Goal: Task Accomplishment & Management: Manage account settings

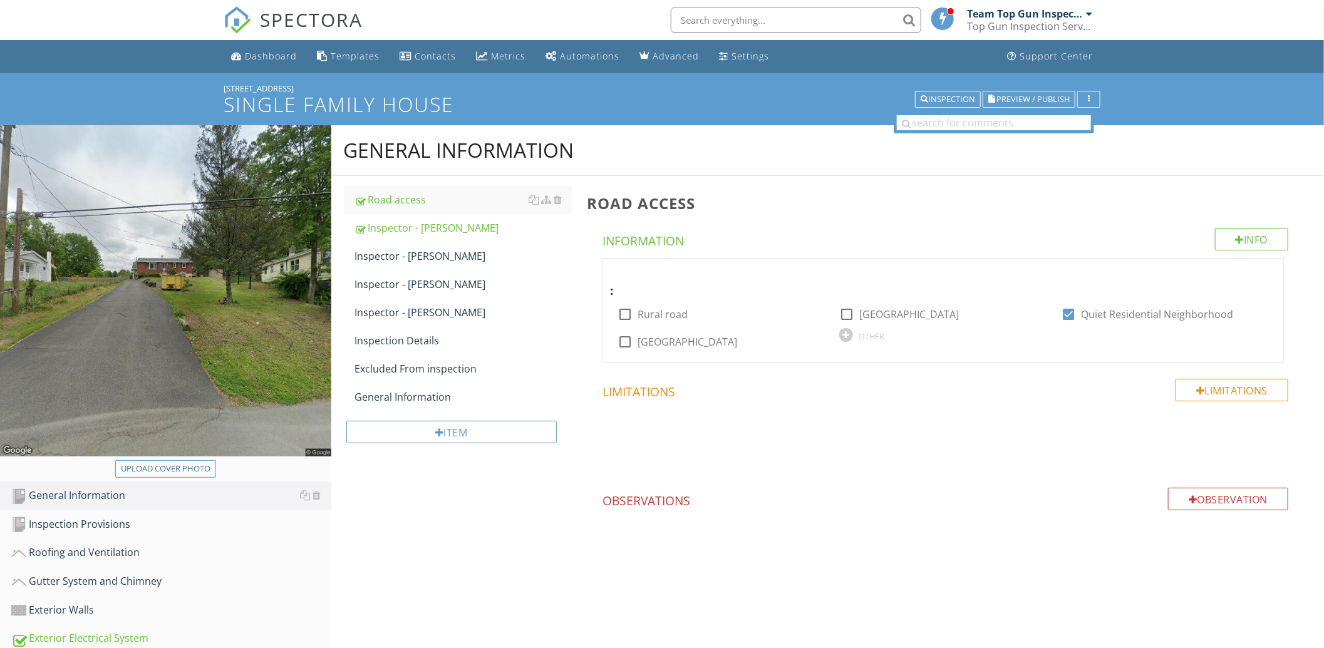
click at [288, 16] on span "SPECTORA" at bounding box center [311, 19] width 103 height 26
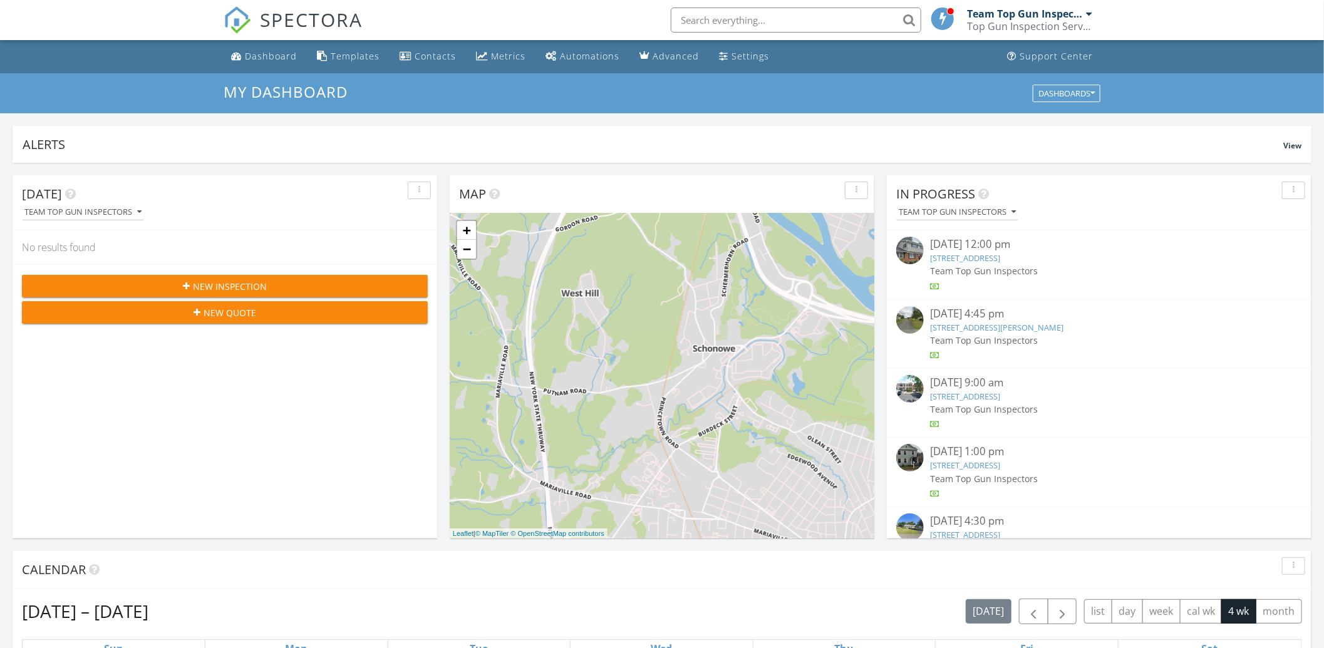
click at [1014, 323] on link "74 Tollgate Rd, Averill Park, NY 12018" at bounding box center [996, 327] width 133 height 11
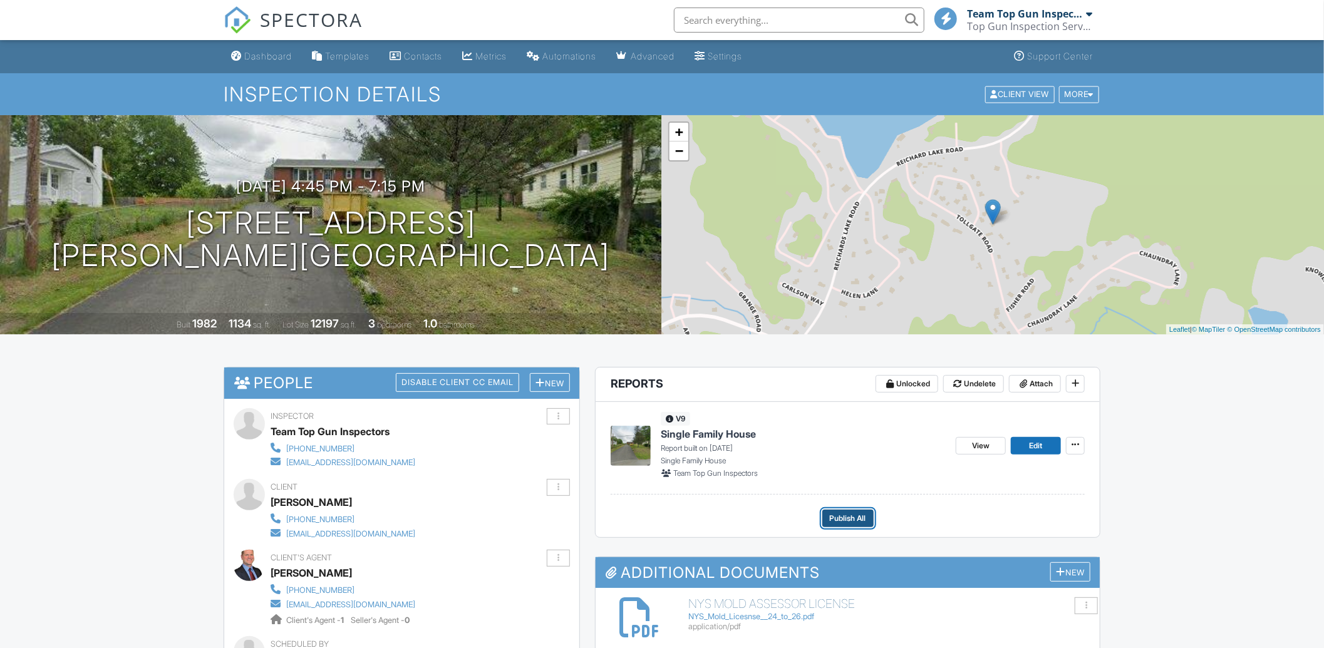
click at [837, 517] on span "Publish All" at bounding box center [848, 518] width 36 height 13
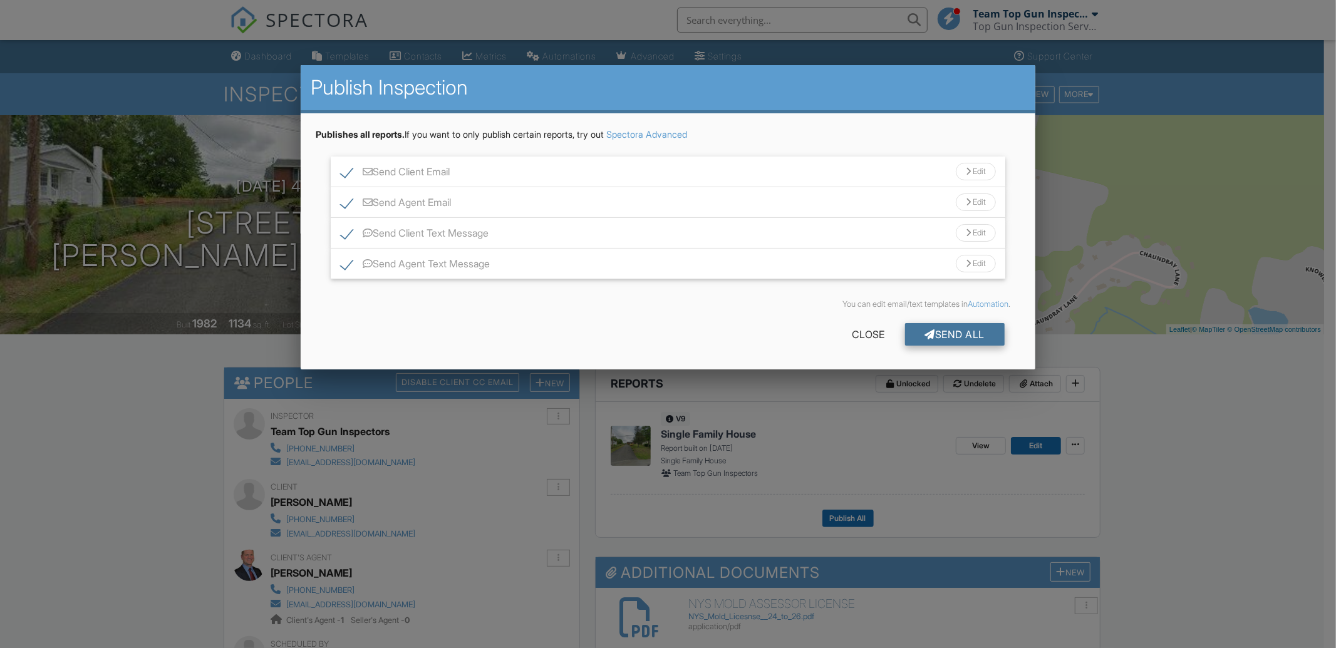
click at [973, 333] on div "Send All" at bounding box center [955, 334] width 100 height 23
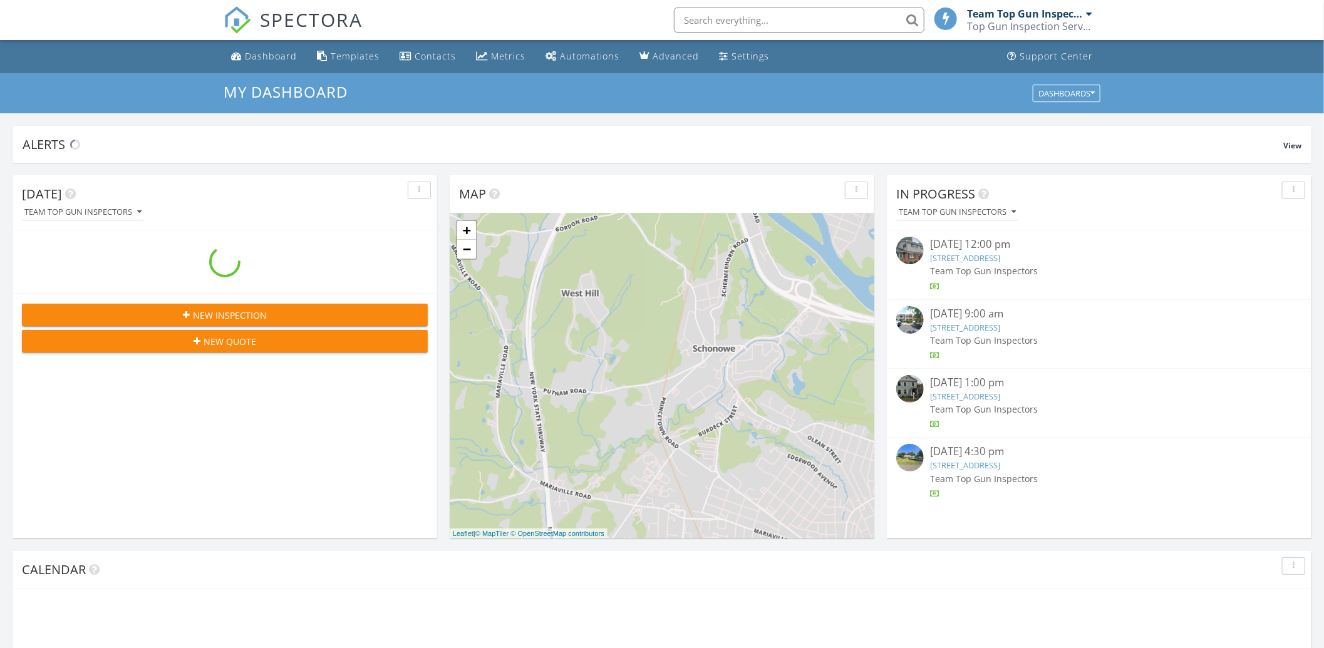
scroll to position [1164, 1348]
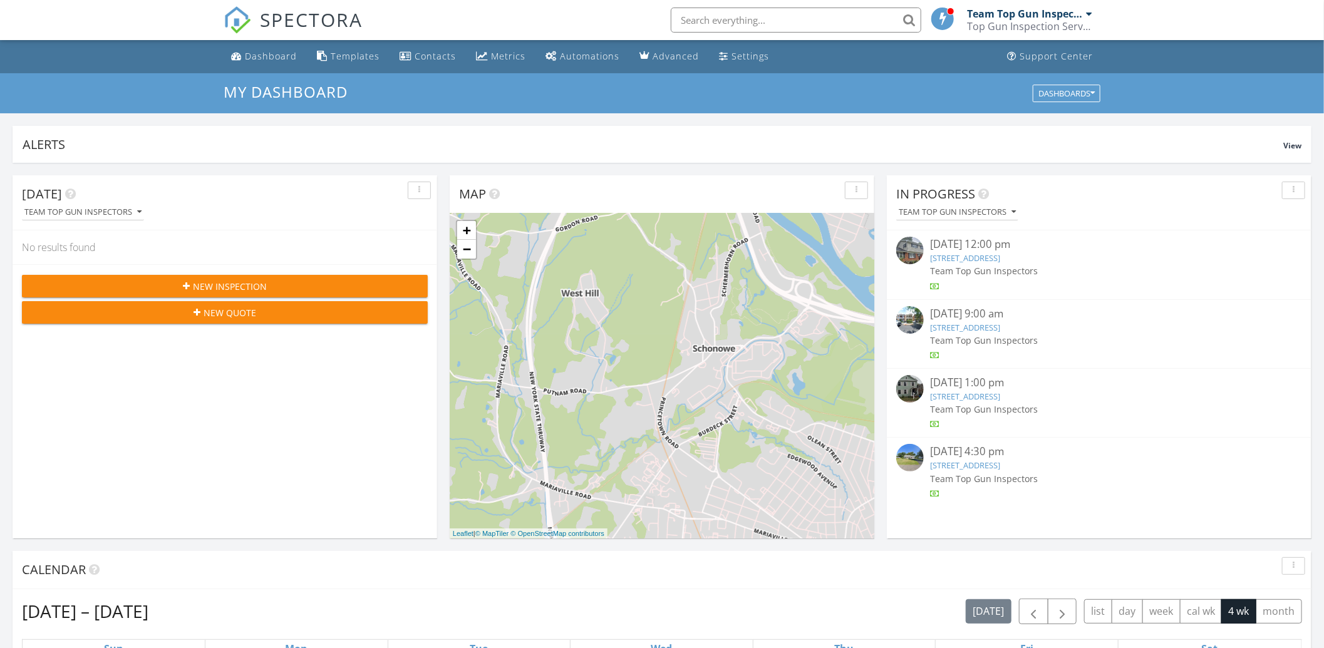
click at [968, 259] on link "20 Schelren Dr , Colonie, NY 12110" at bounding box center [965, 257] width 70 height 11
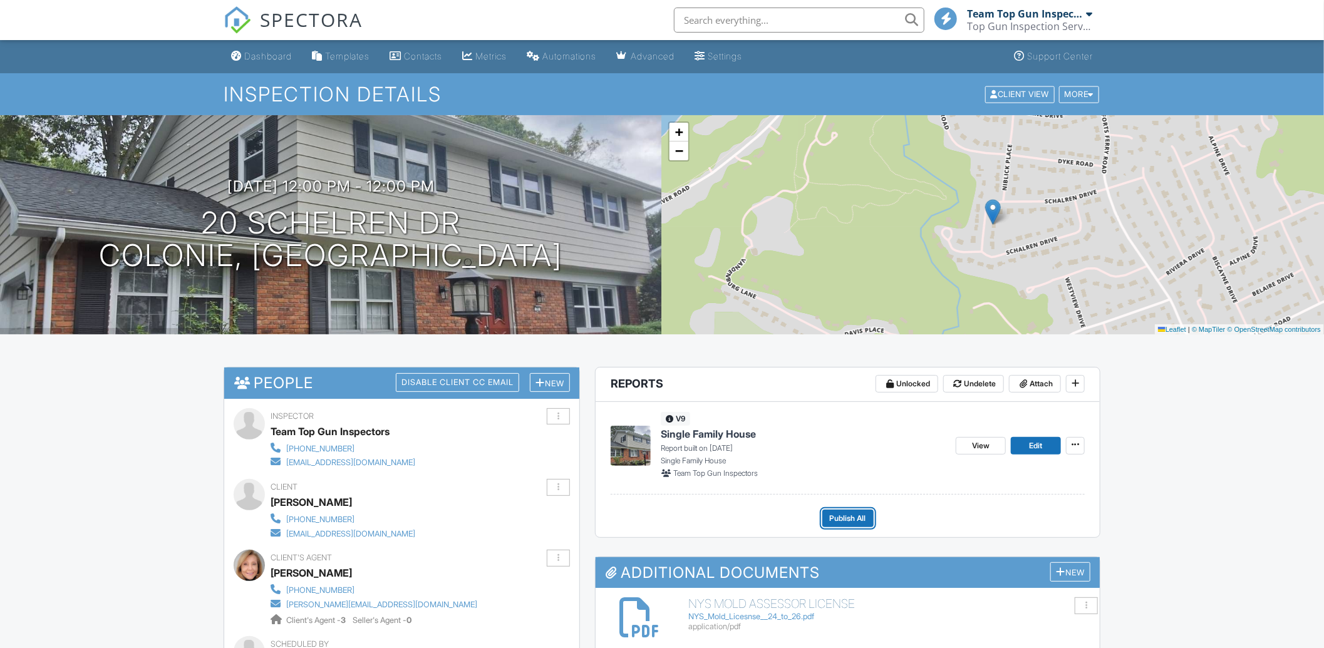
click at [849, 520] on span "Publish All" at bounding box center [848, 518] width 36 height 13
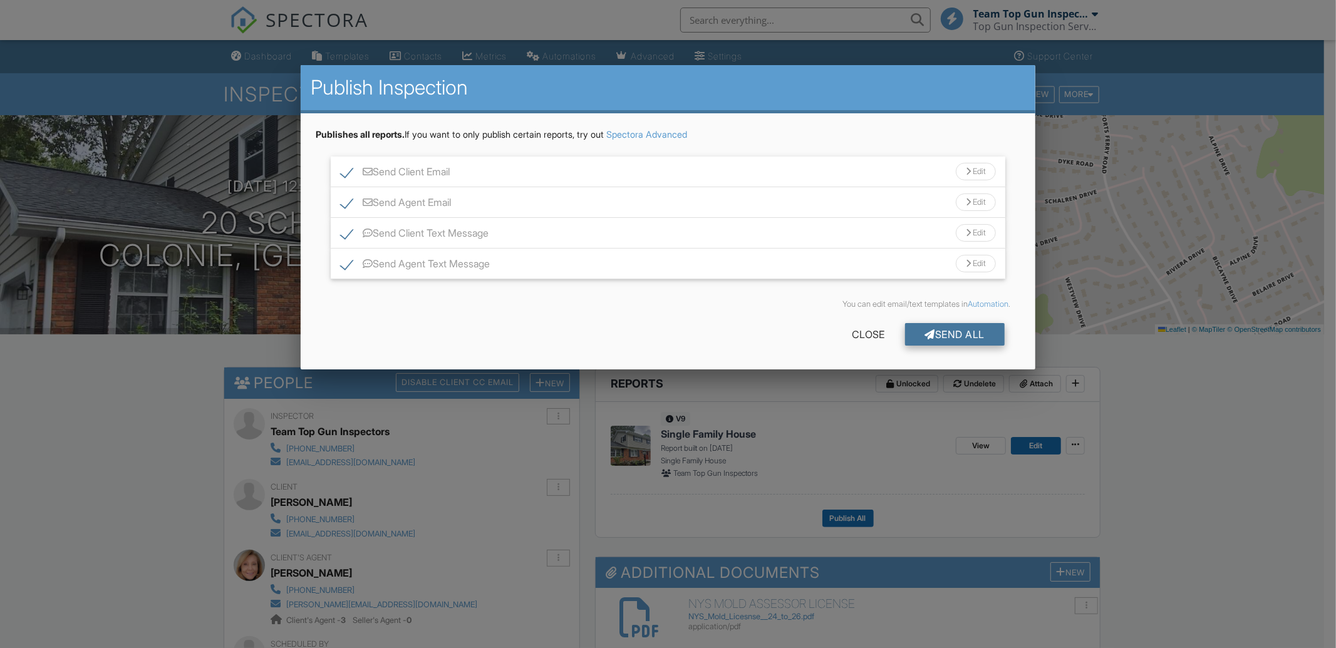
click at [961, 329] on div "Send All" at bounding box center [955, 334] width 100 height 23
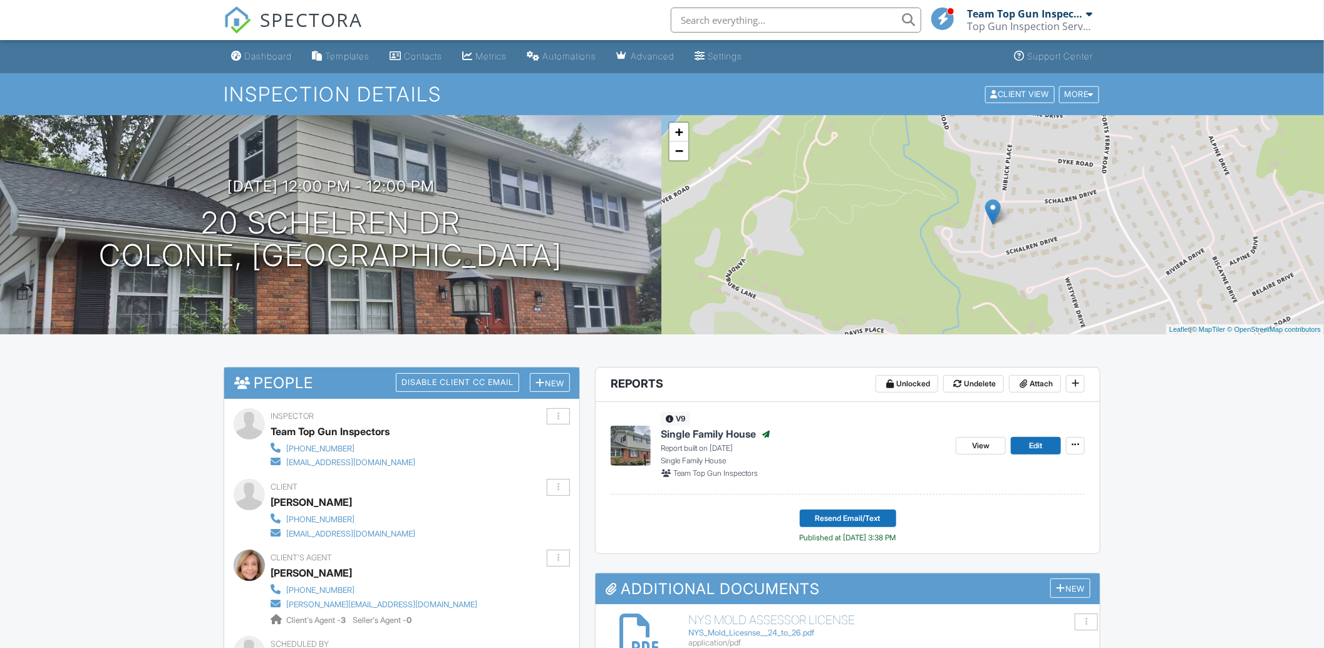
click at [316, 19] on span "SPECTORA" at bounding box center [311, 19] width 103 height 26
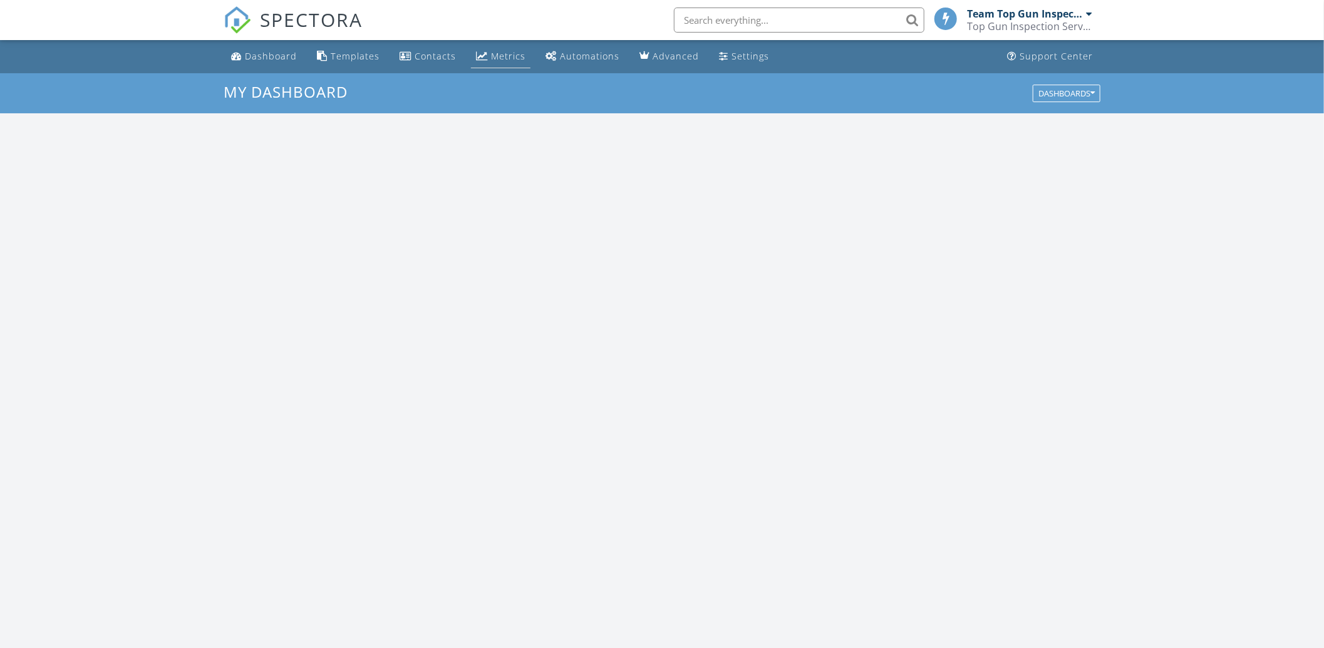
scroll to position [1164, 1348]
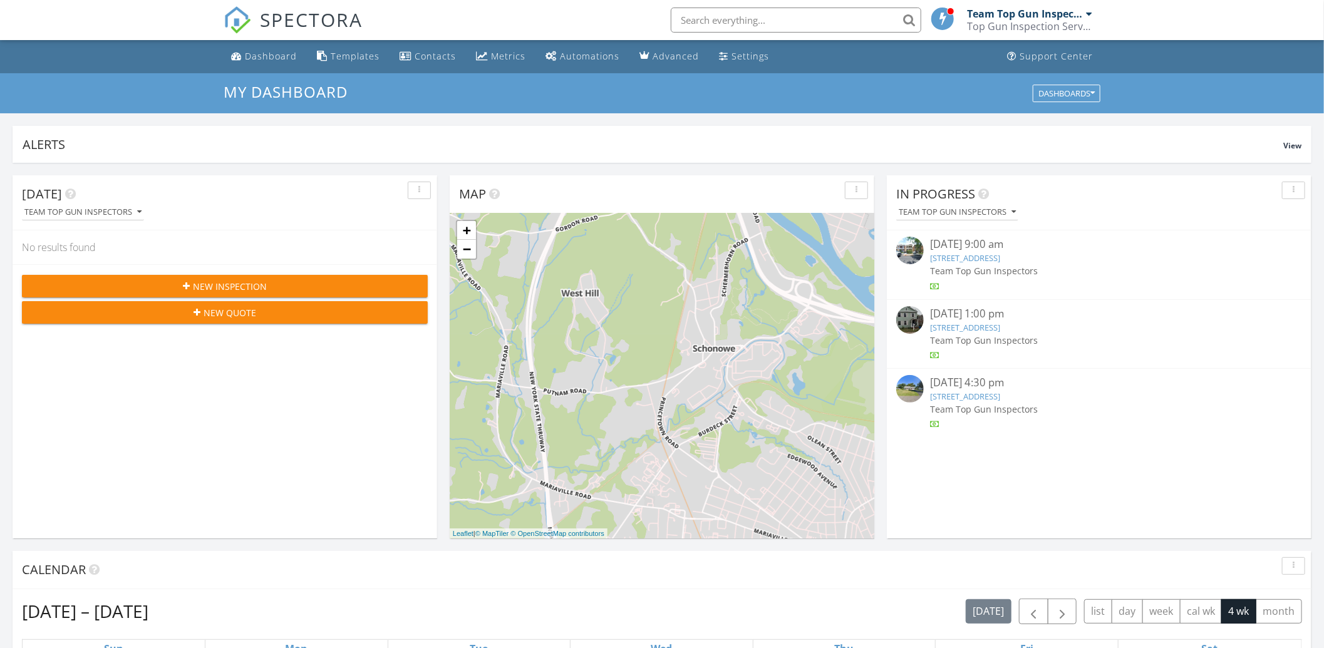
click at [1000, 326] on link "[STREET_ADDRESS]" at bounding box center [965, 327] width 70 height 11
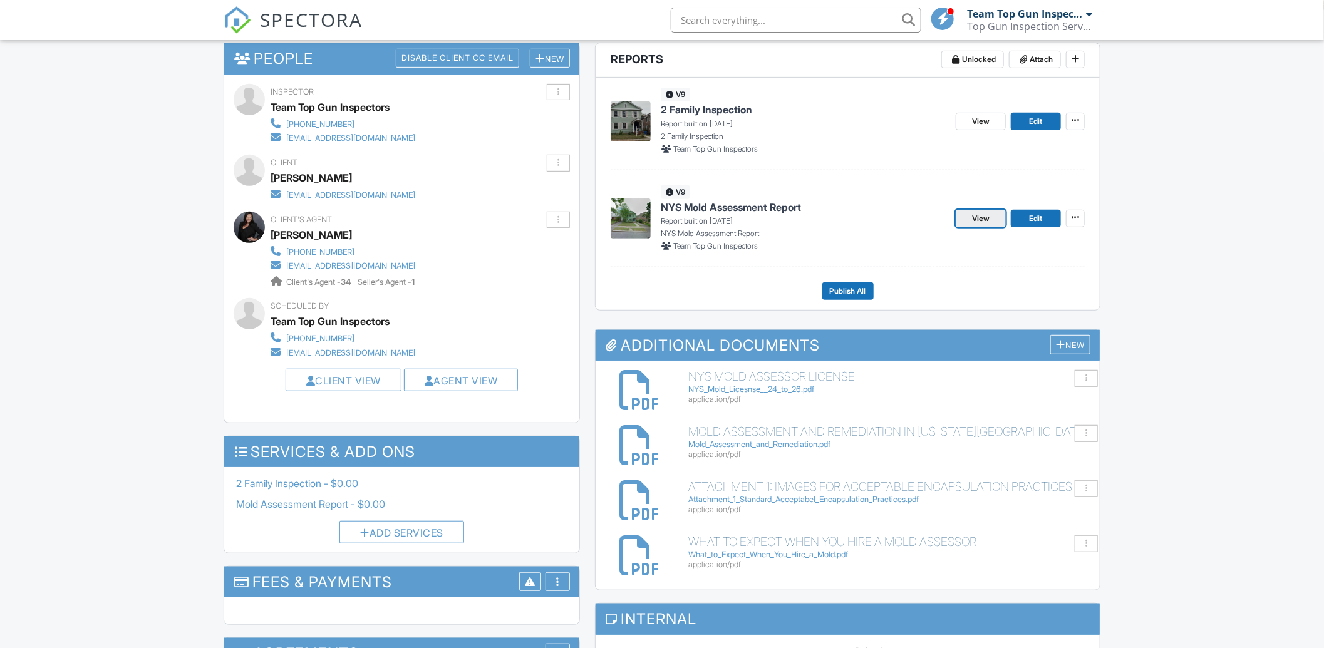
click at [976, 220] on span "View" at bounding box center [981, 218] width 18 height 13
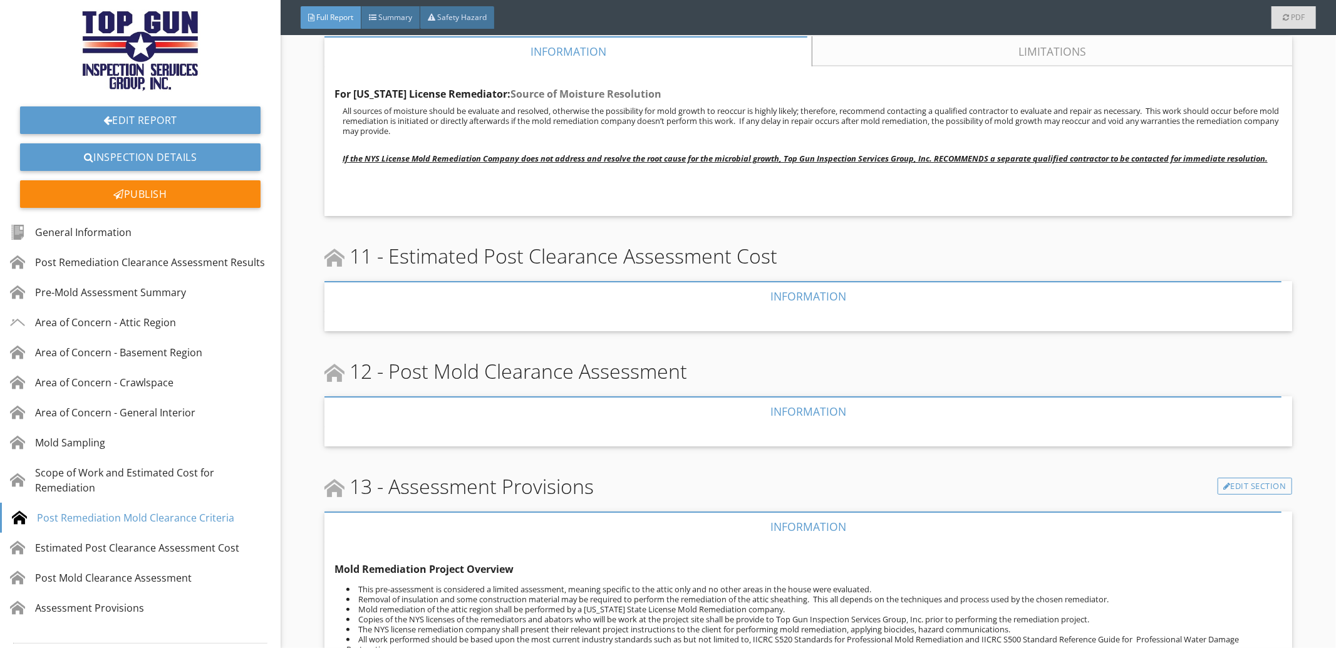
scroll to position [2247, 0]
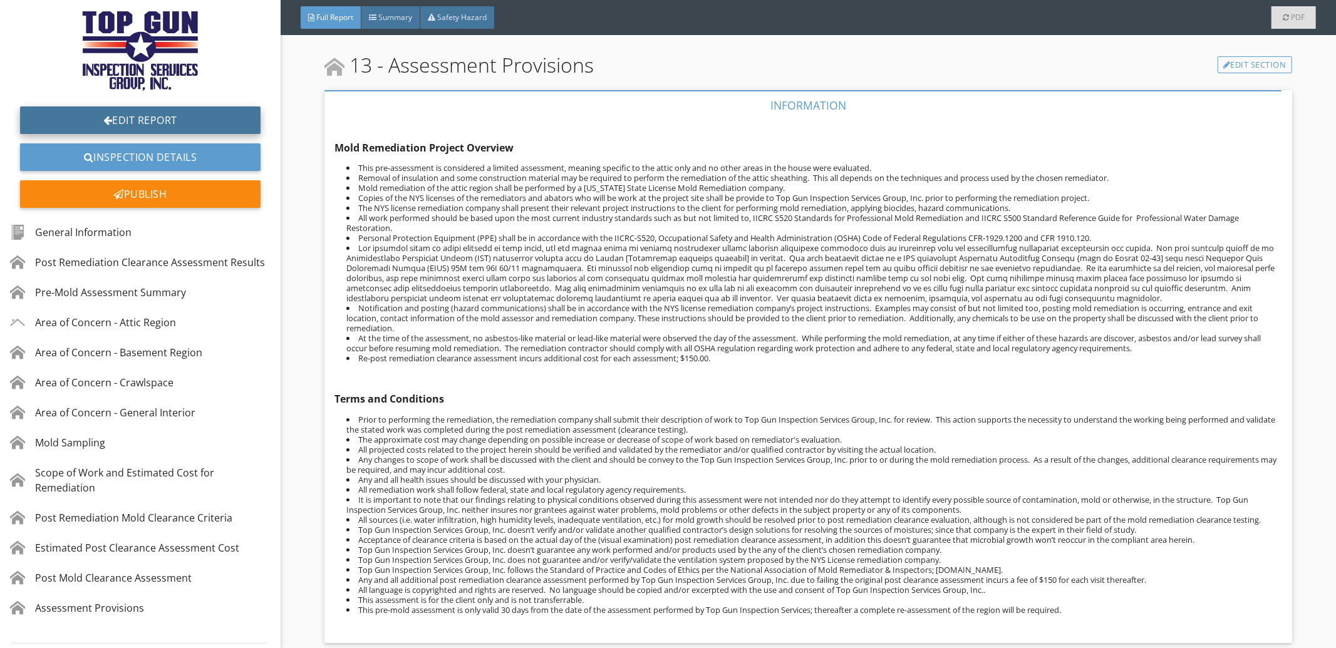
click at [180, 126] on link "Edit Report" at bounding box center [140, 120] width 240 height 28
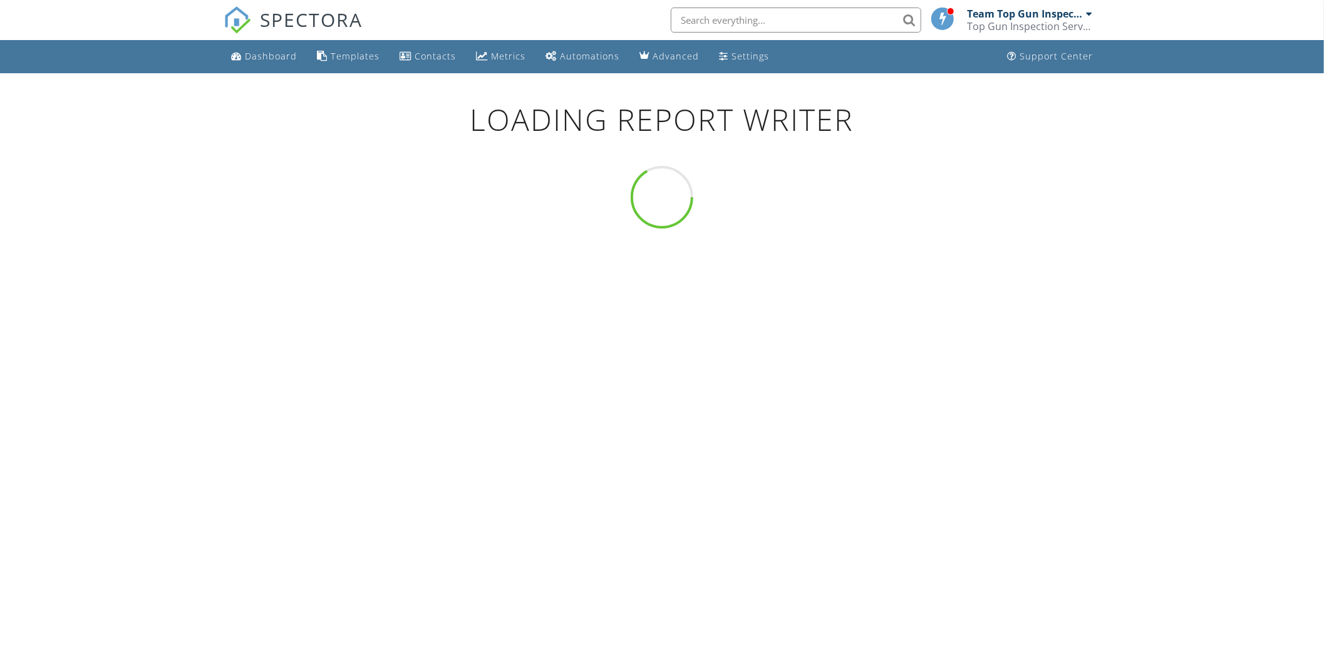
click at [292, 23] on span "SPECTORA" at bounding box center [311, 19] width 103 height 26
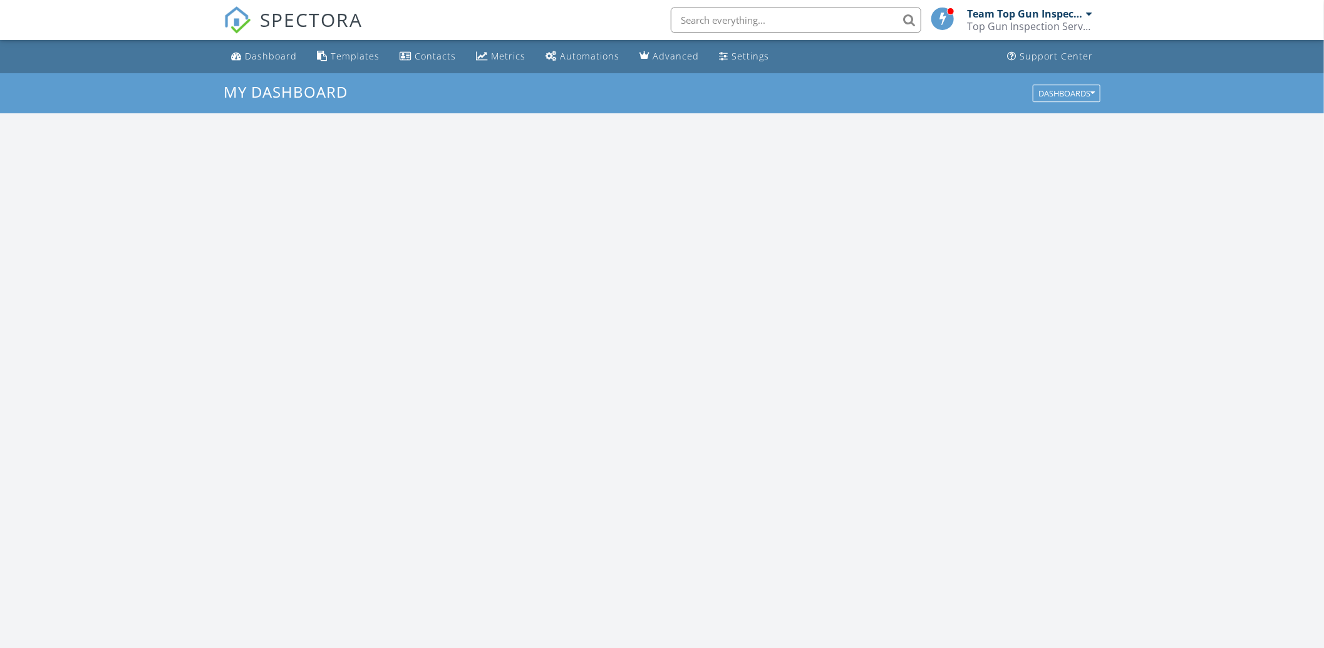
scroll to position [1164, 1348]
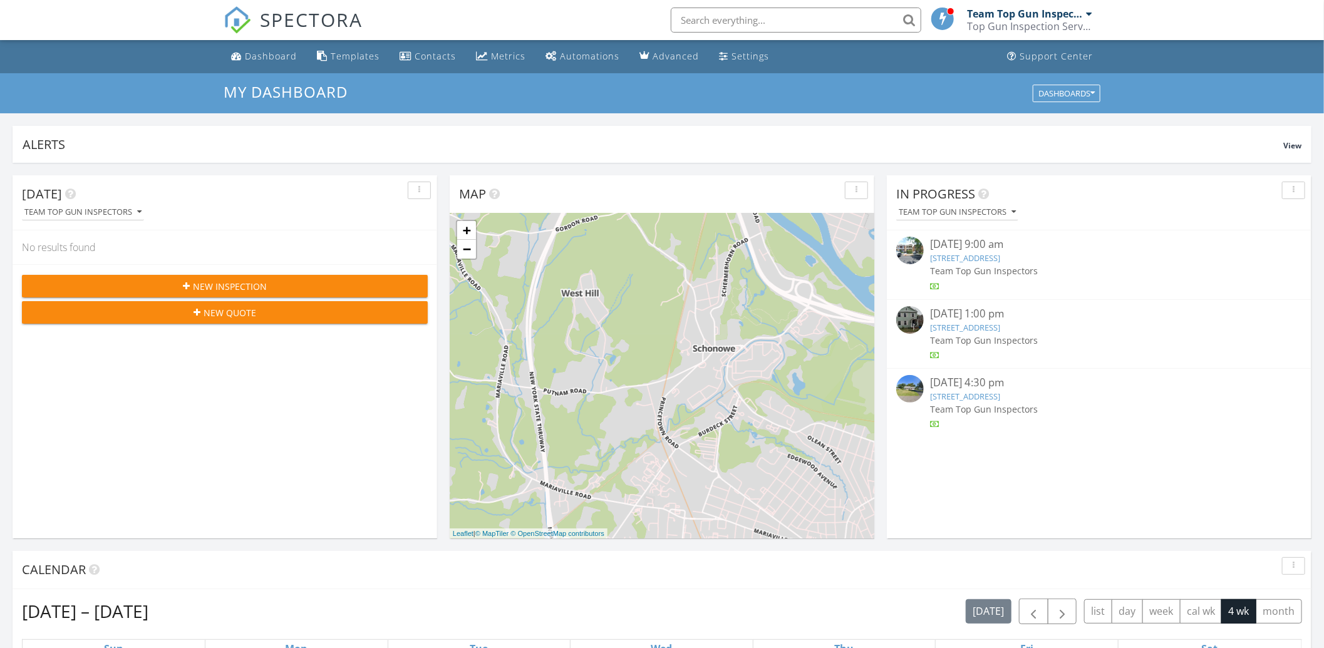
click at [959, 330] on link "105 Clermont St, Albany, NY 12203" at bounding box center [965, 327] width 70 height 11
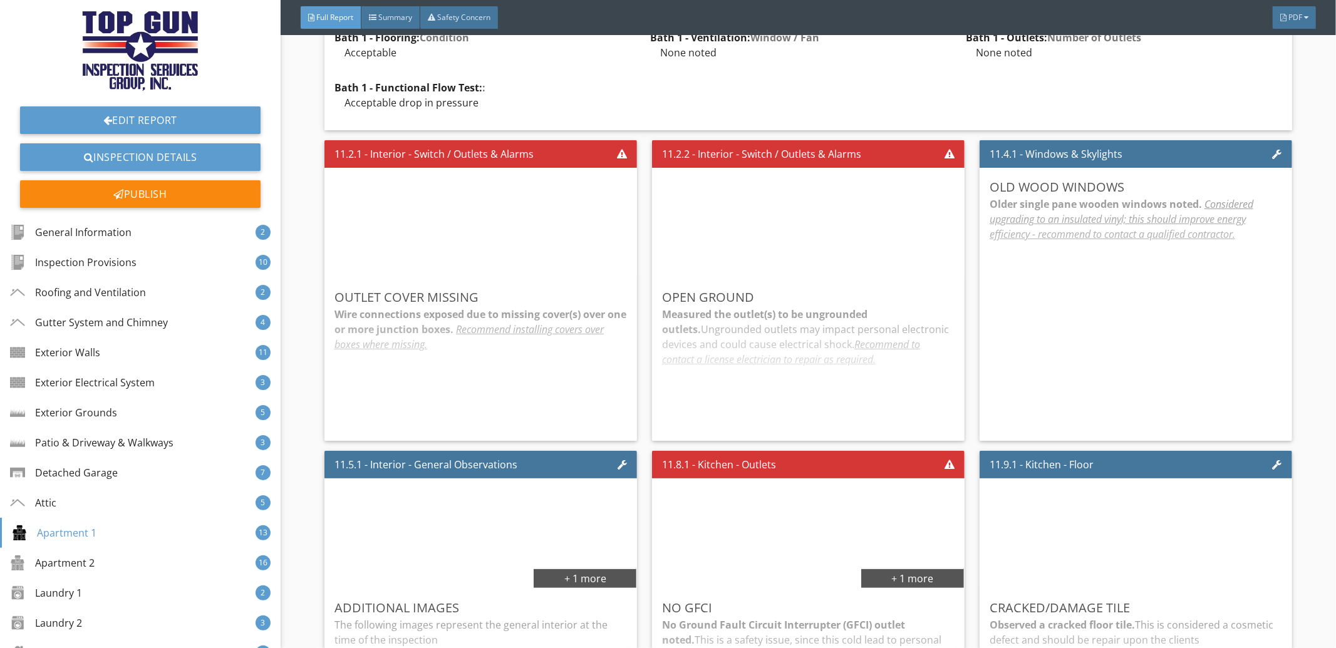
scroll to position [11689, 0]
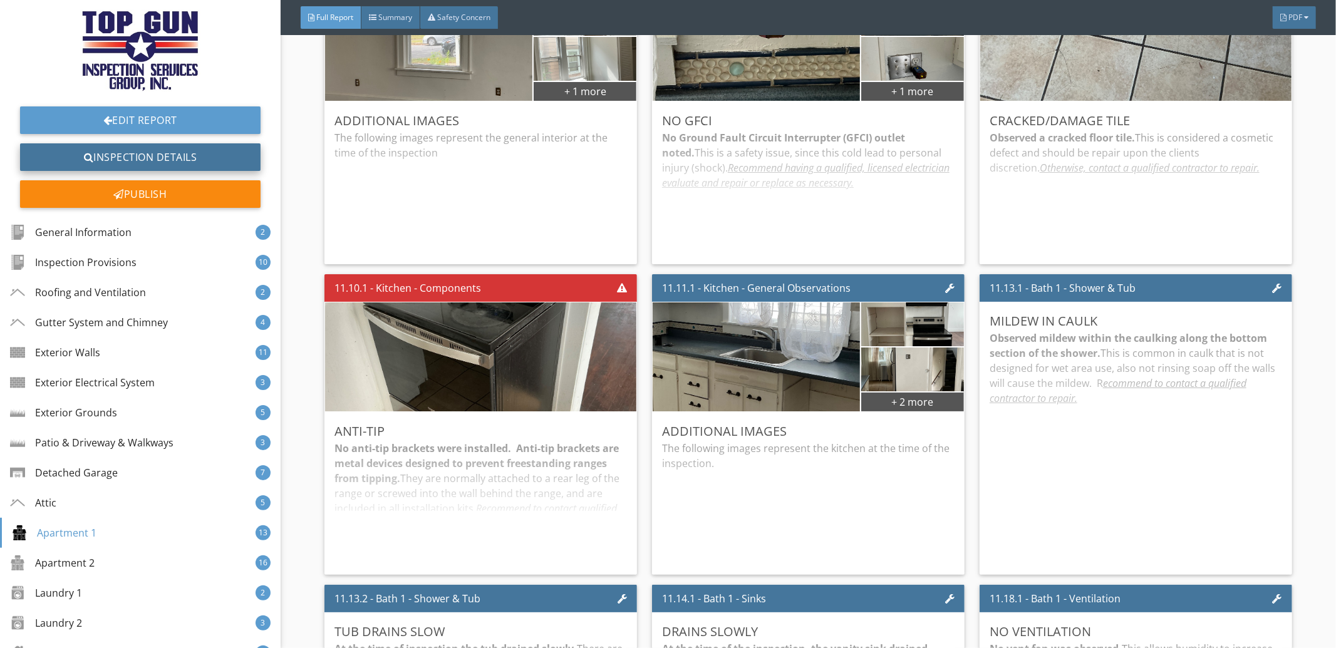
click at [145, 157] on link "Inspection Details" at bounding box center [140, 157] width 240 height 28
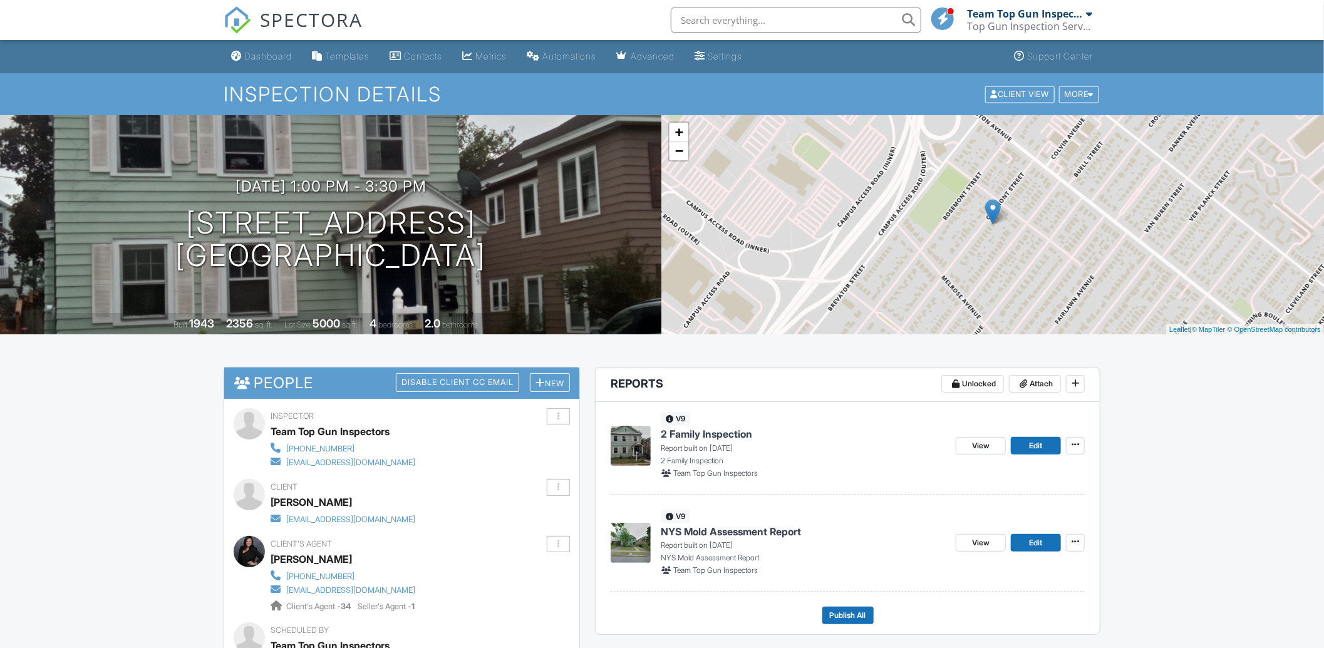
click at [336, 19] on span "SPECTORA" at bounding box center [311, 19] width 103 height 26
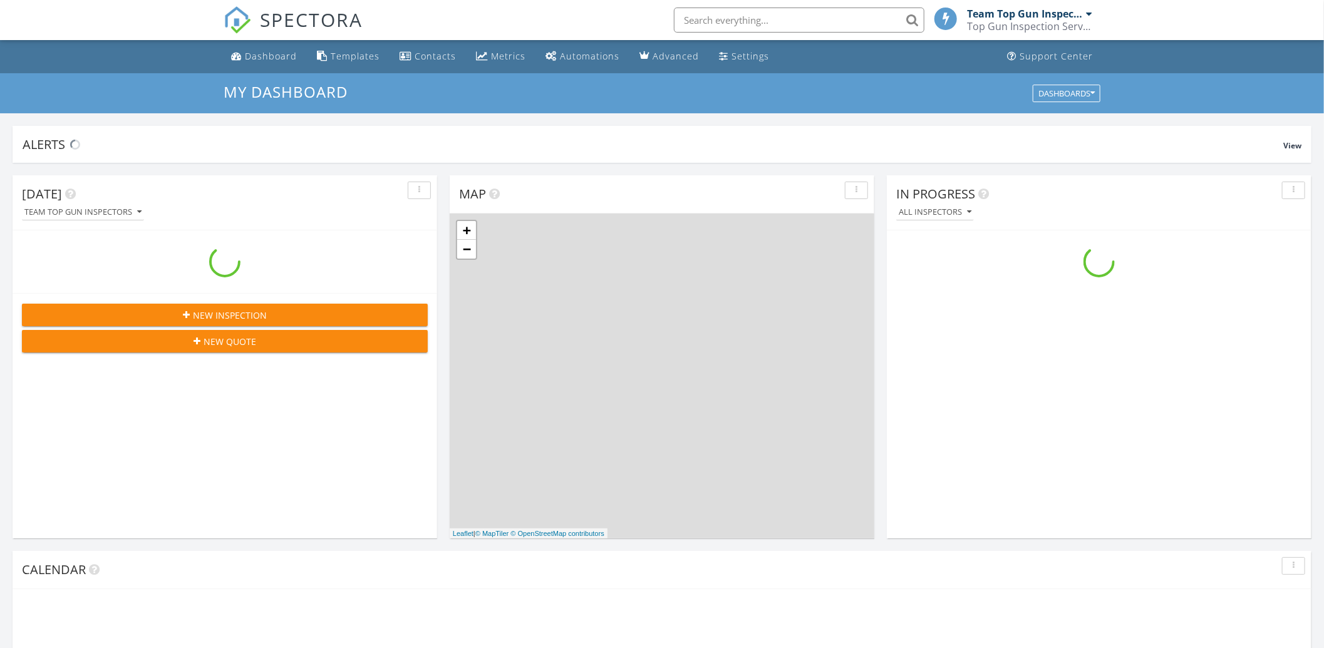
scroll to position [1164, 1348]
